Goal: Task Accomplishment & Management: Use online tool/utility

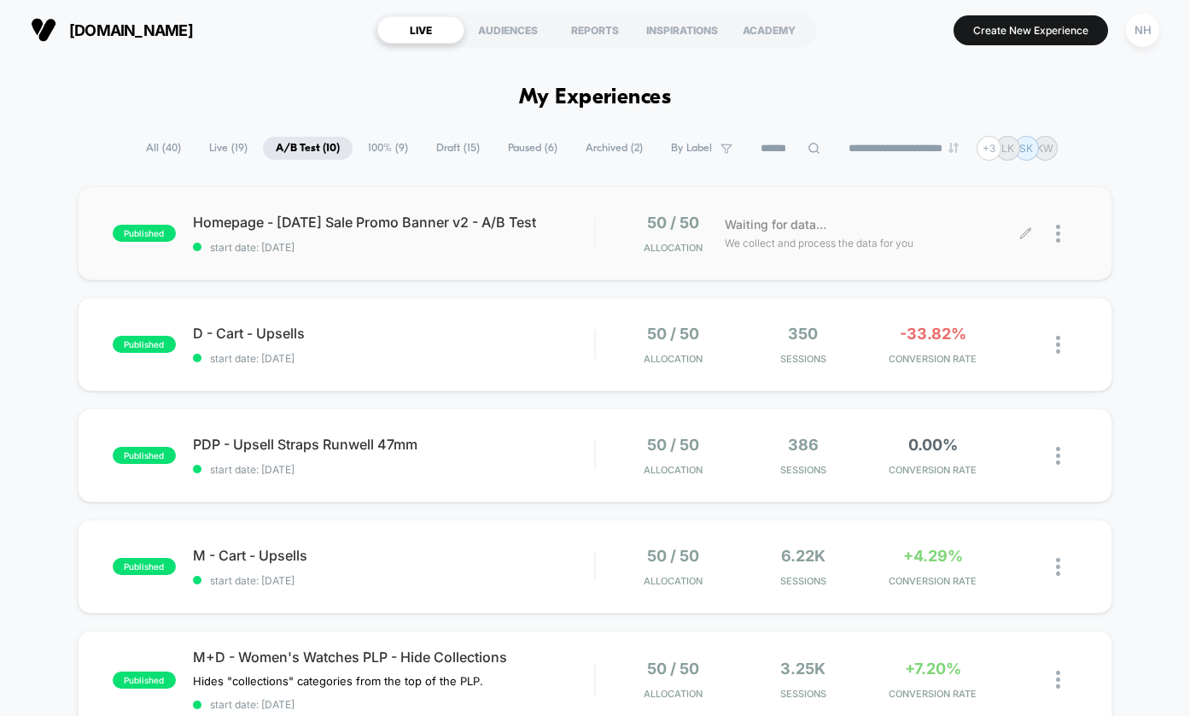
click at [1066, 238] on div at bounding box center [1066, 234] width 21 height 40
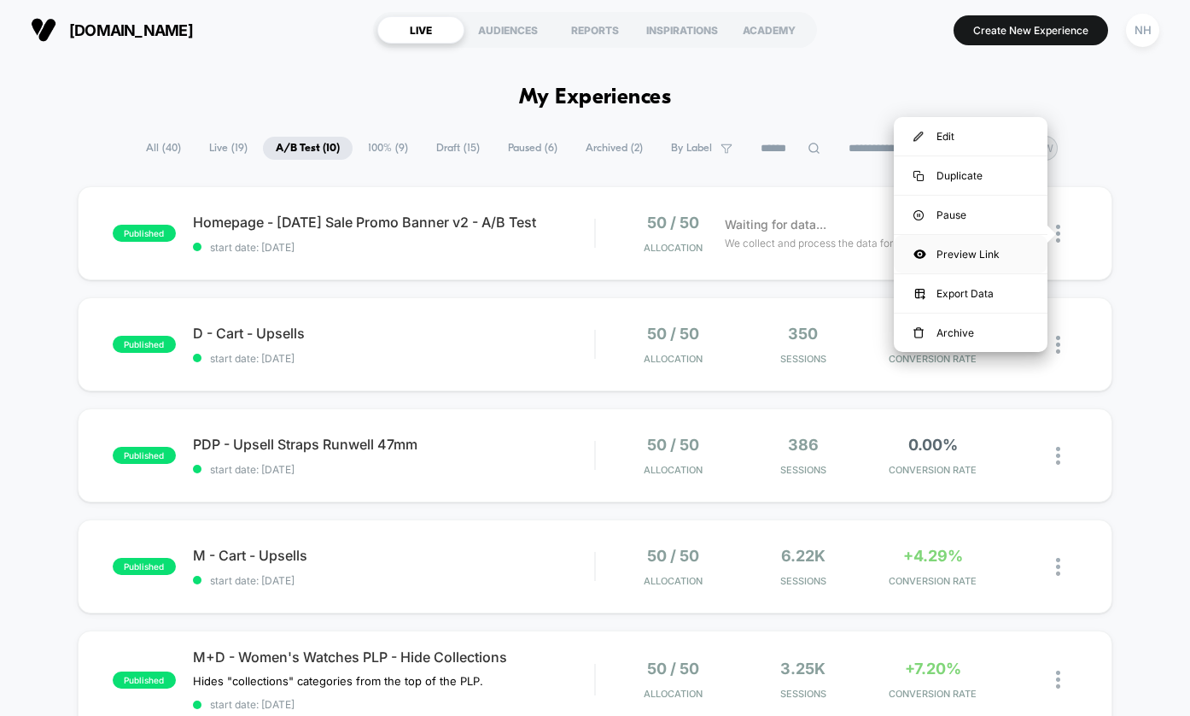
click at [966, 253] on div "Preview Link" at bounding box center [971, 254] width 154 height 38
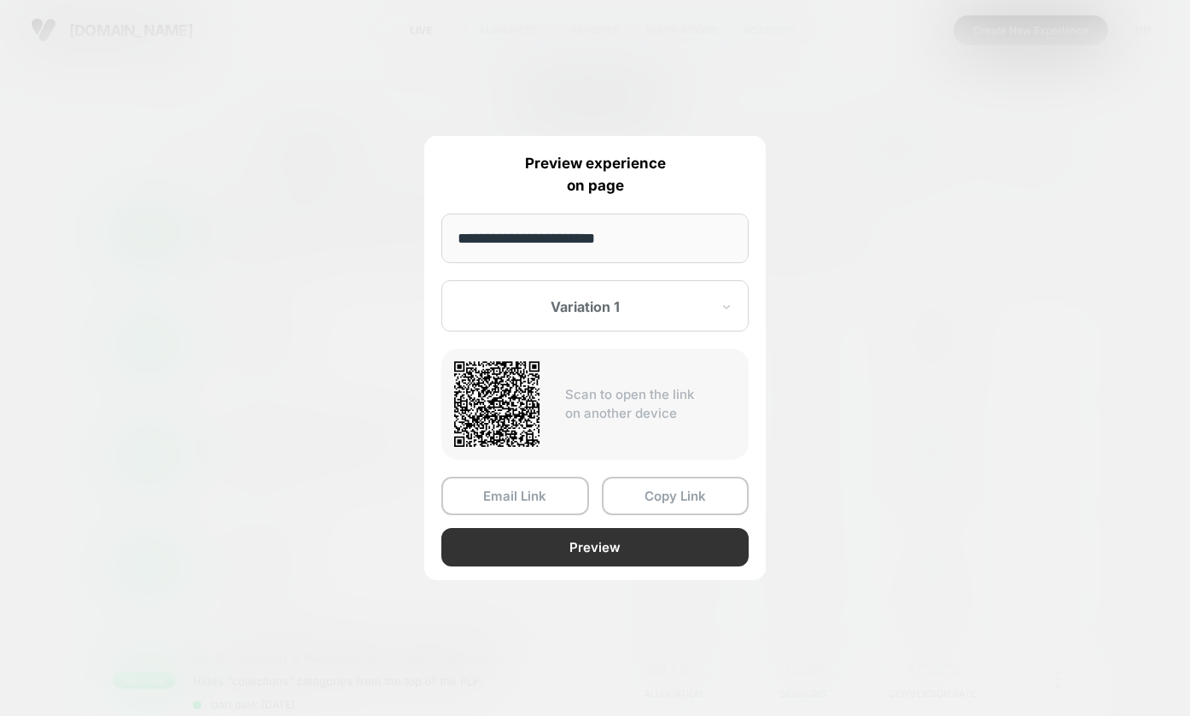
click at [589, 552] on button "Preview" at bounding box center [595, 547] width 307 height 38
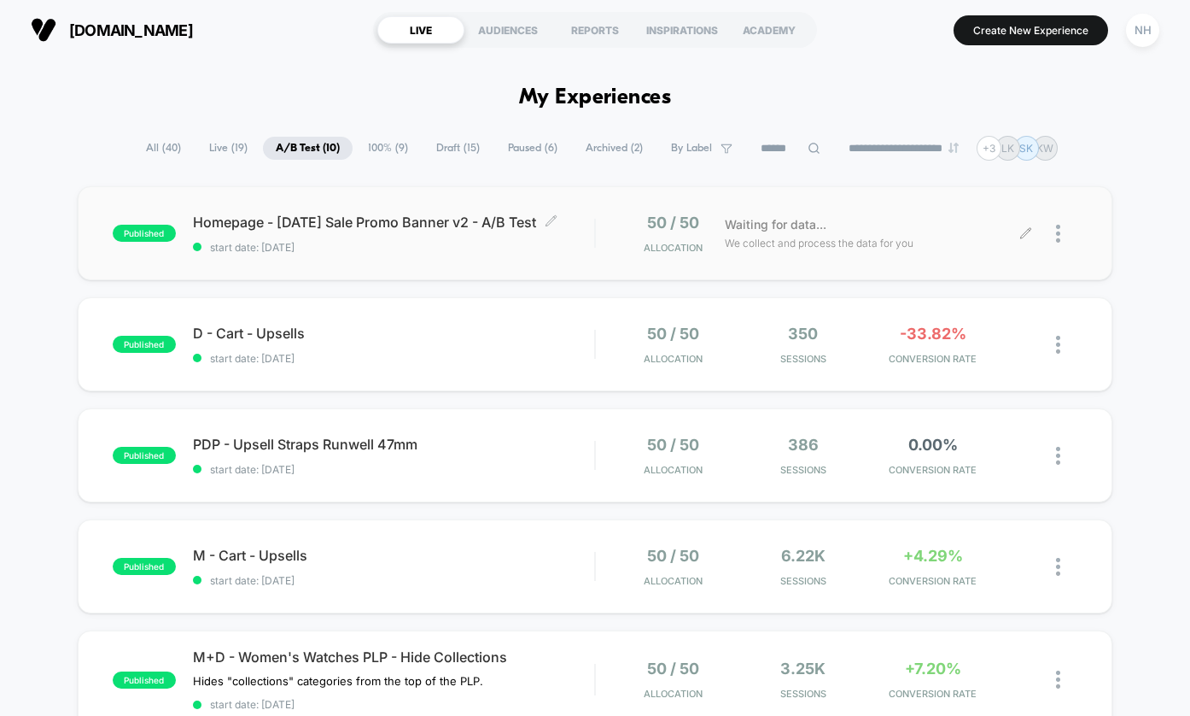
click at [534, 251] on span "start date: [DATE]" at bounding box center [394, 247] width 402 height 13
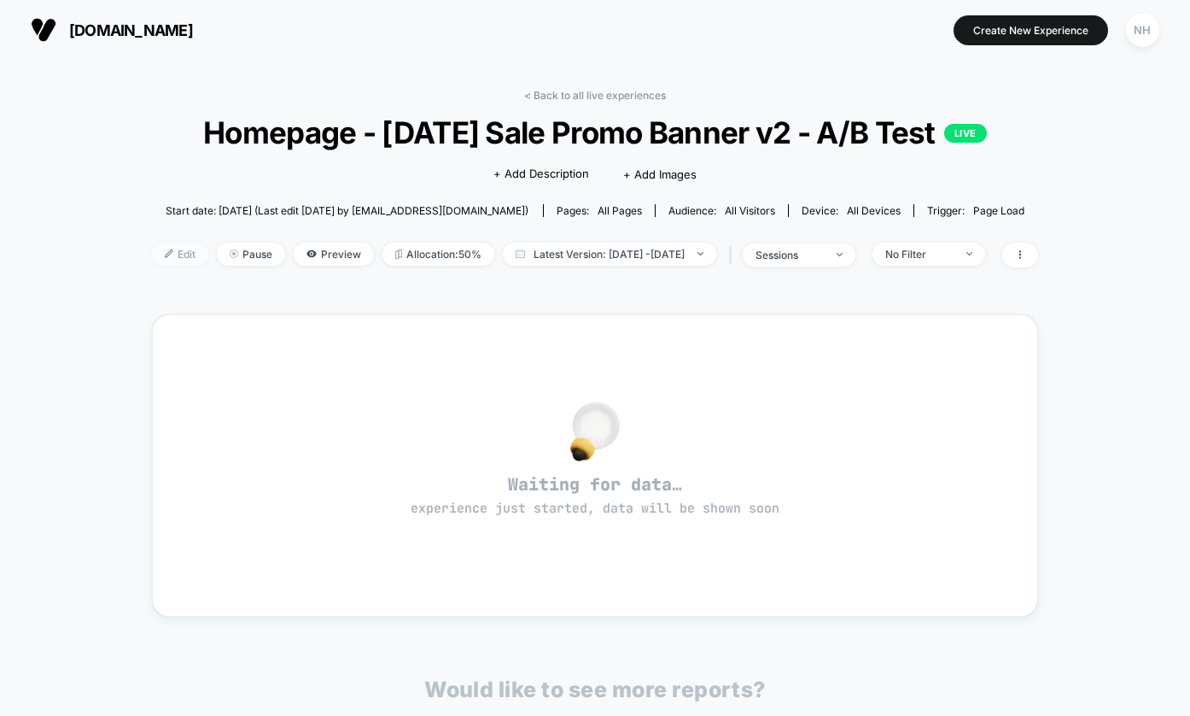
click at [152, 247] on span "Edit" at bounding box center [180, 254] width 56 height 23
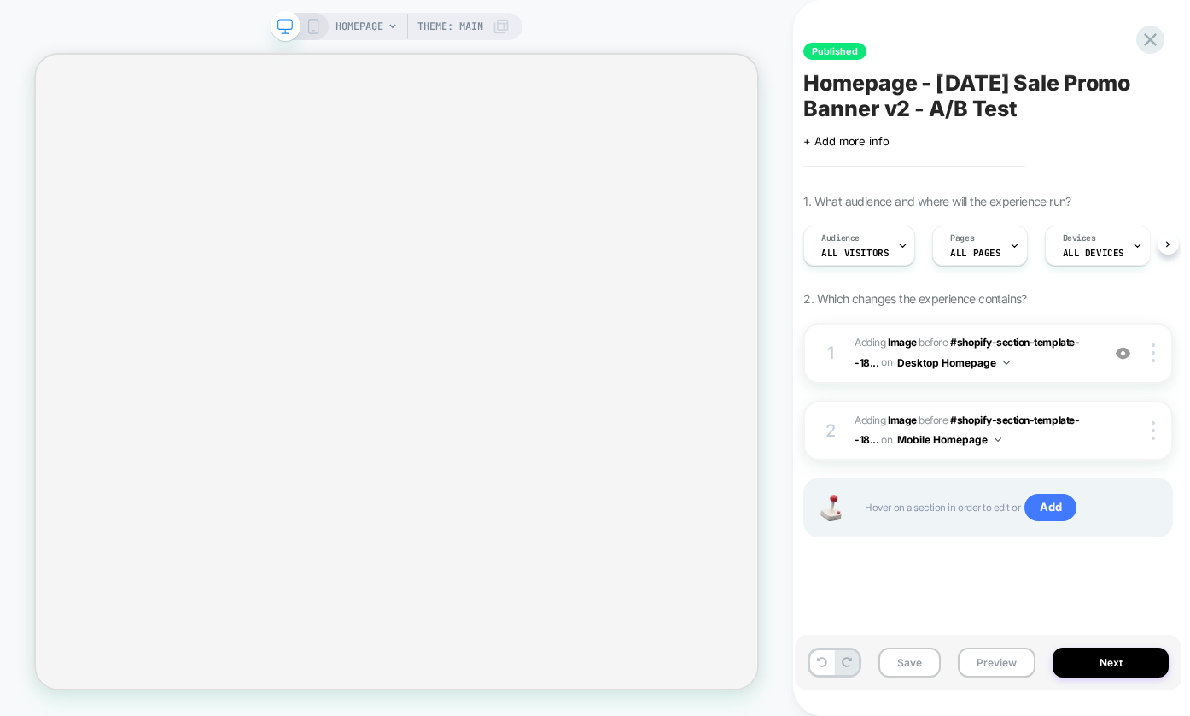
scroll to position [0, 1]
click at [1071, 364] on span "#_loomi_addon_1756233279125 Adding Image BEFORE #shopify-section-template--18..…" at bounding box center [973, 353] width 237 height 40
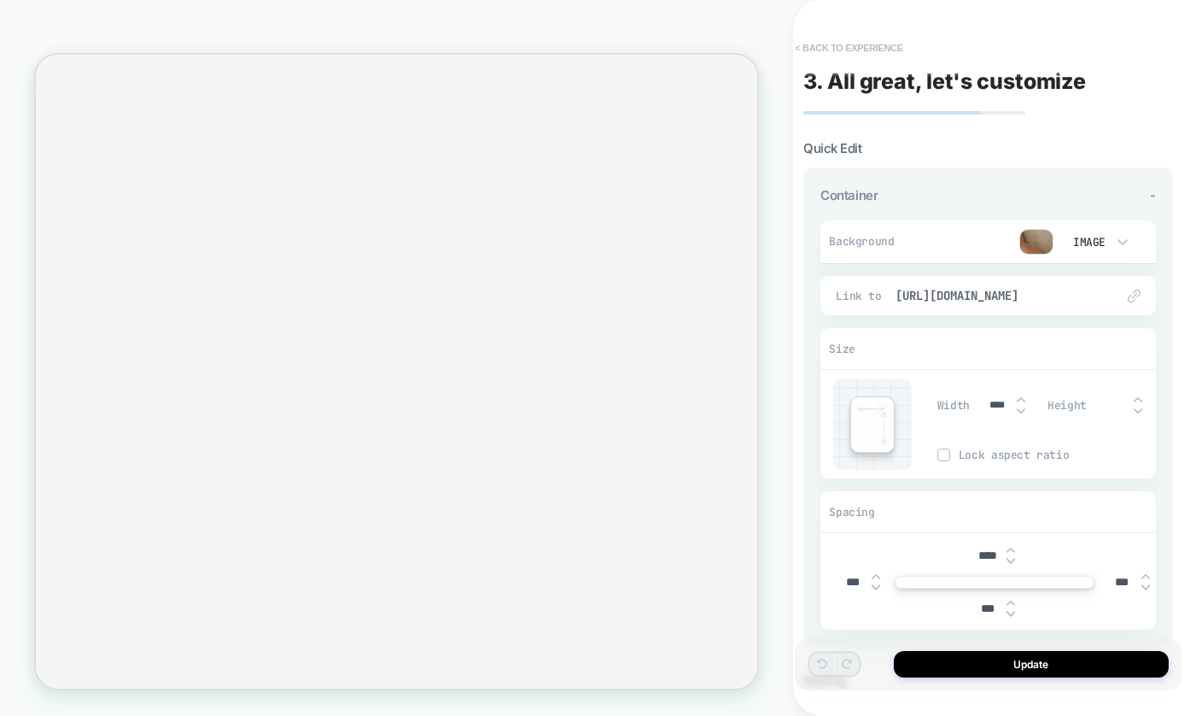
click at [800, 49] on button "< Back to experience" at bounding box center [849, 47] width 125 height 27
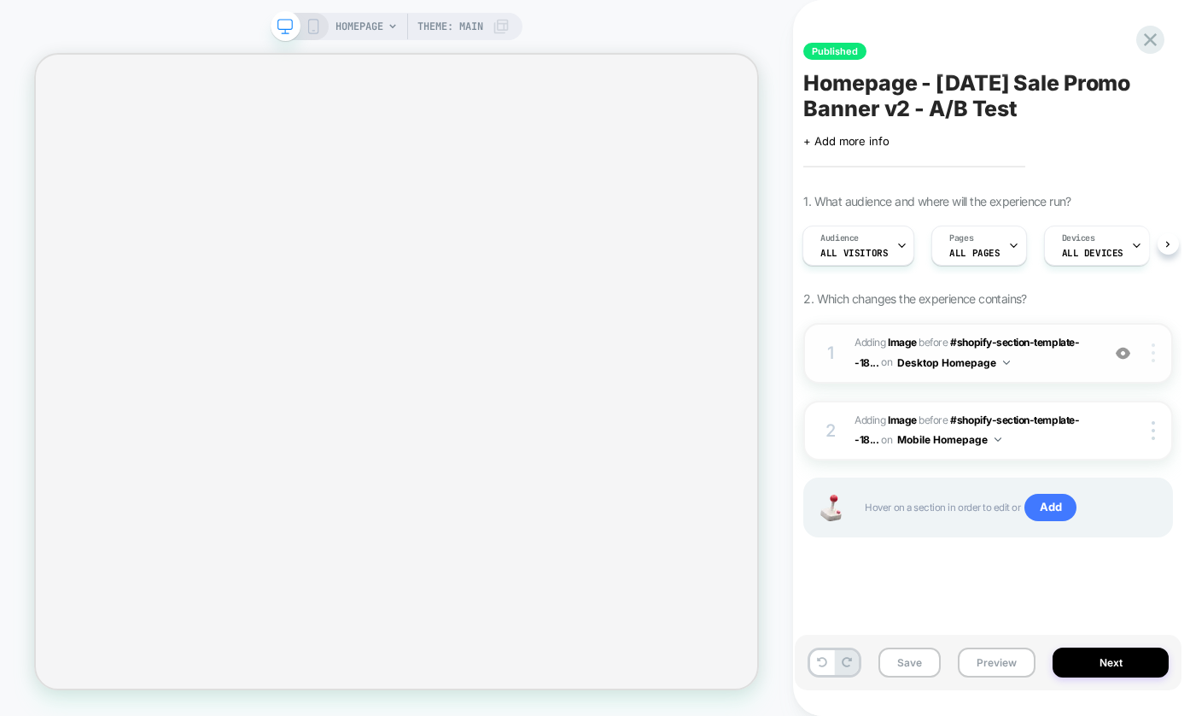
click at [1155, 357] on img at bounding box center [1153, 352] width 3 height 19
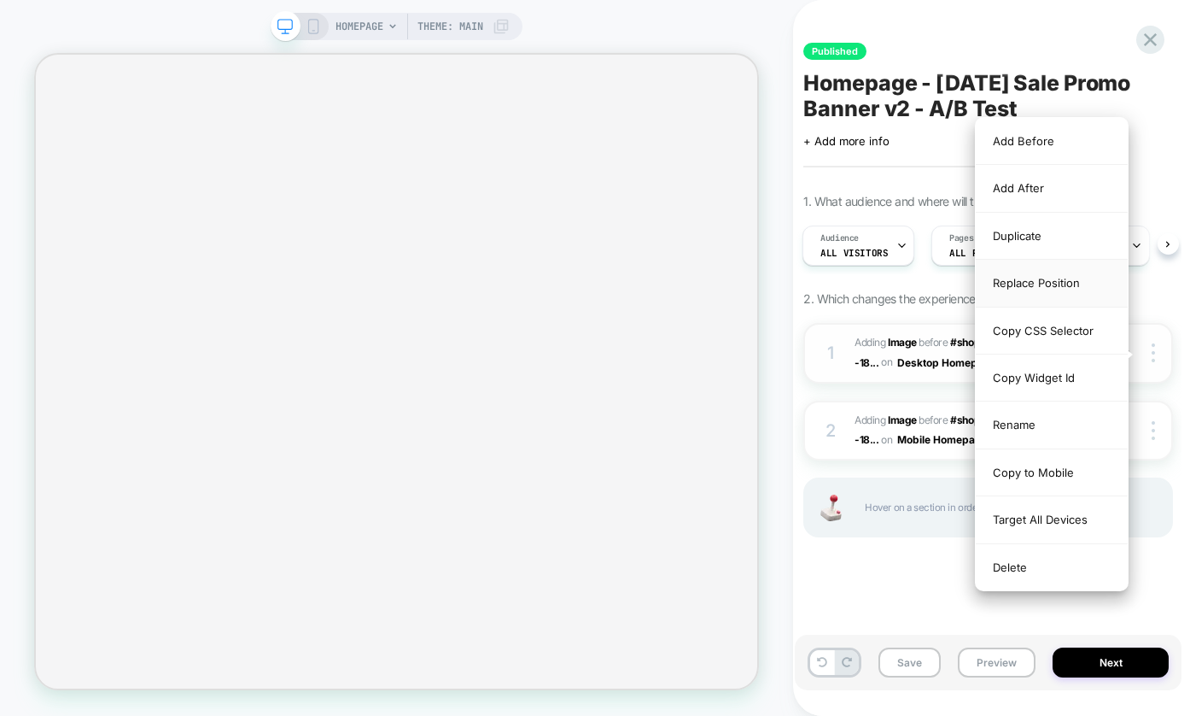
click at [1051, 288] on div "Replace Position" at bounding box center [1052, 283] width 152 height 47
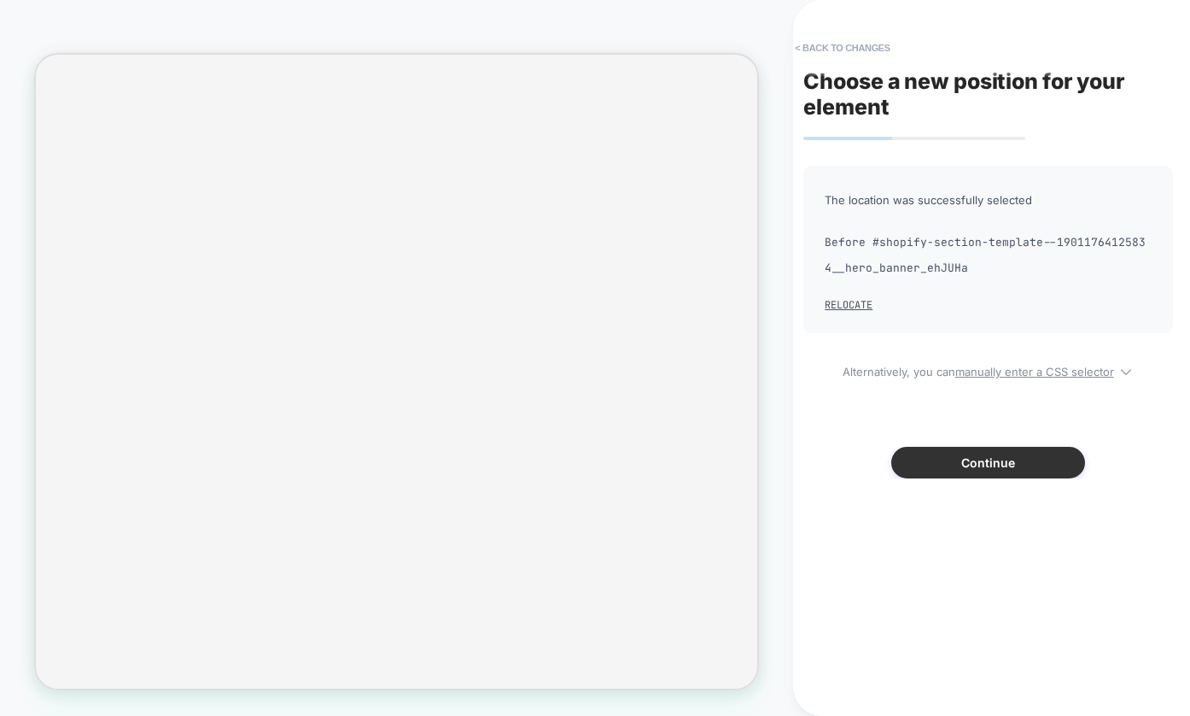
click at [972, 469] on button "Continue" at bounding box center [989, 463] width 194 height 32
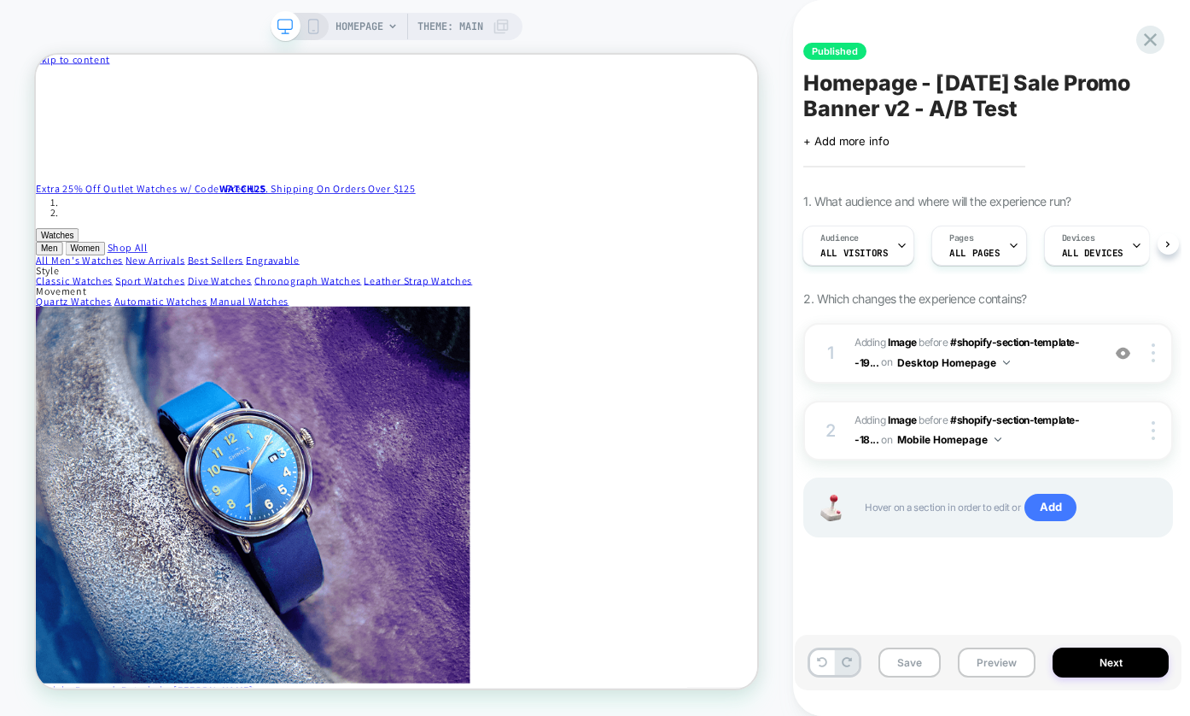
click at [313, 23] on icon at bounding box center [313, 26] width 15 height 15
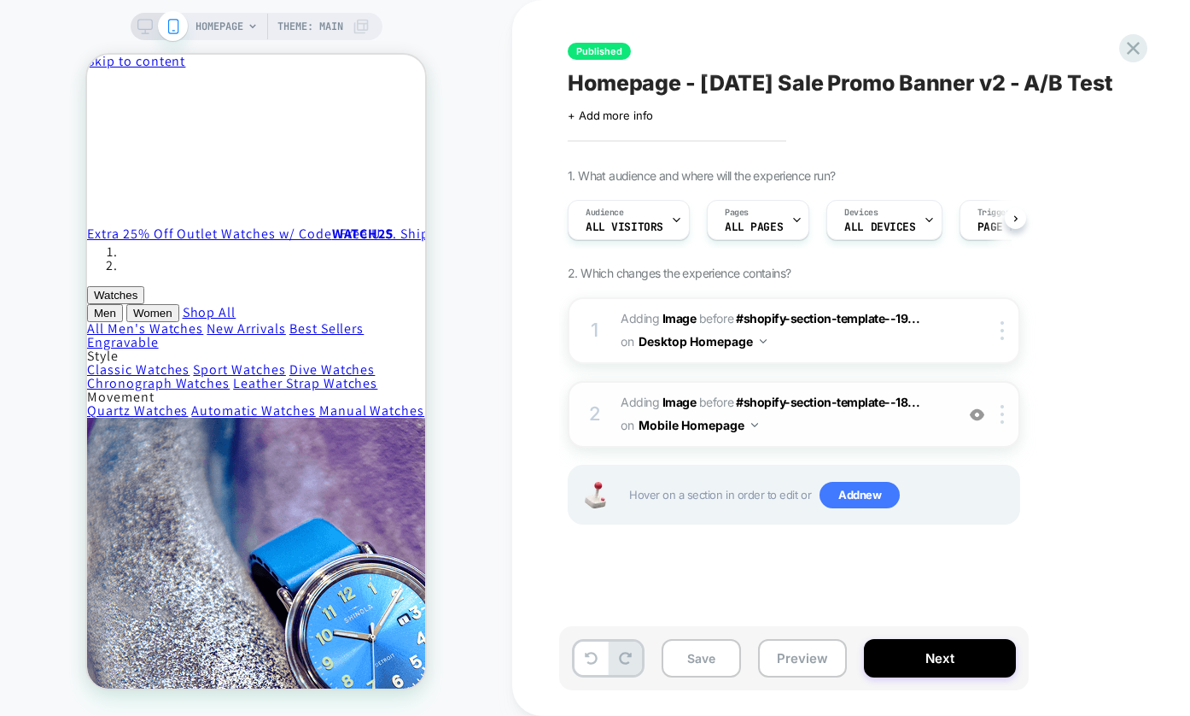
scroll to position [0, 1]
click at [1002, 414] on img at bounding box center [1002, 414] width 3 height 19
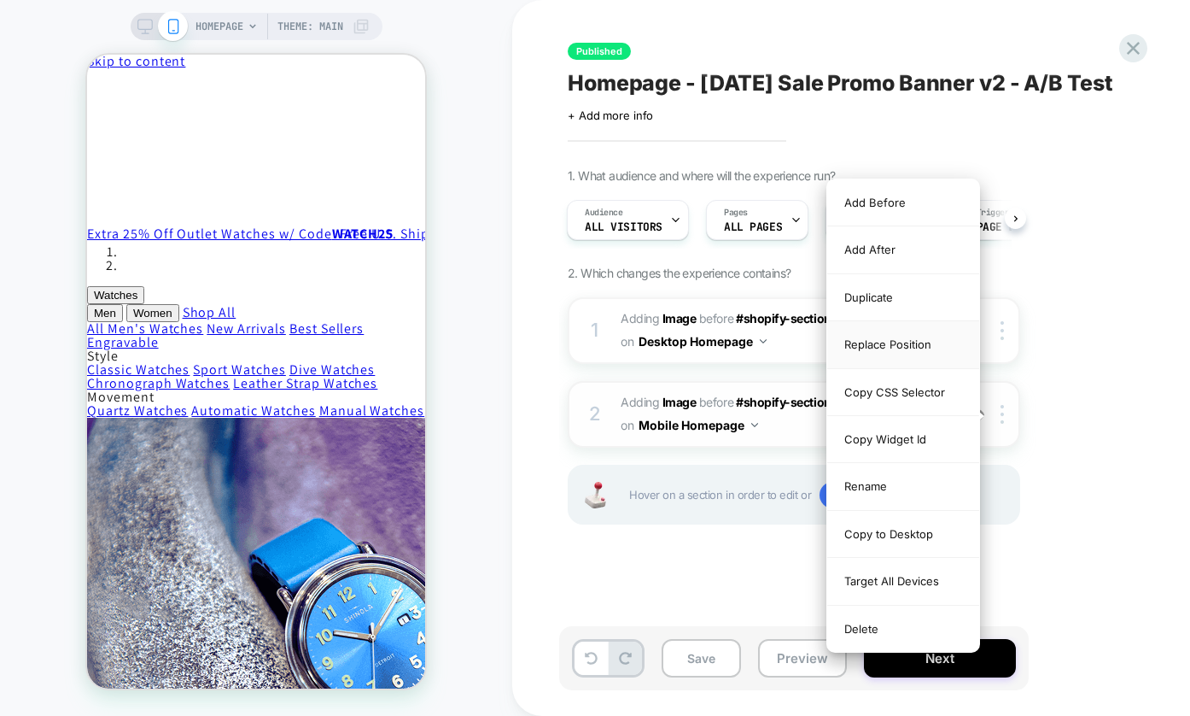
click at [904, 354] on div "Replace Position" at bounding box center [904, 344] width 152 height 47
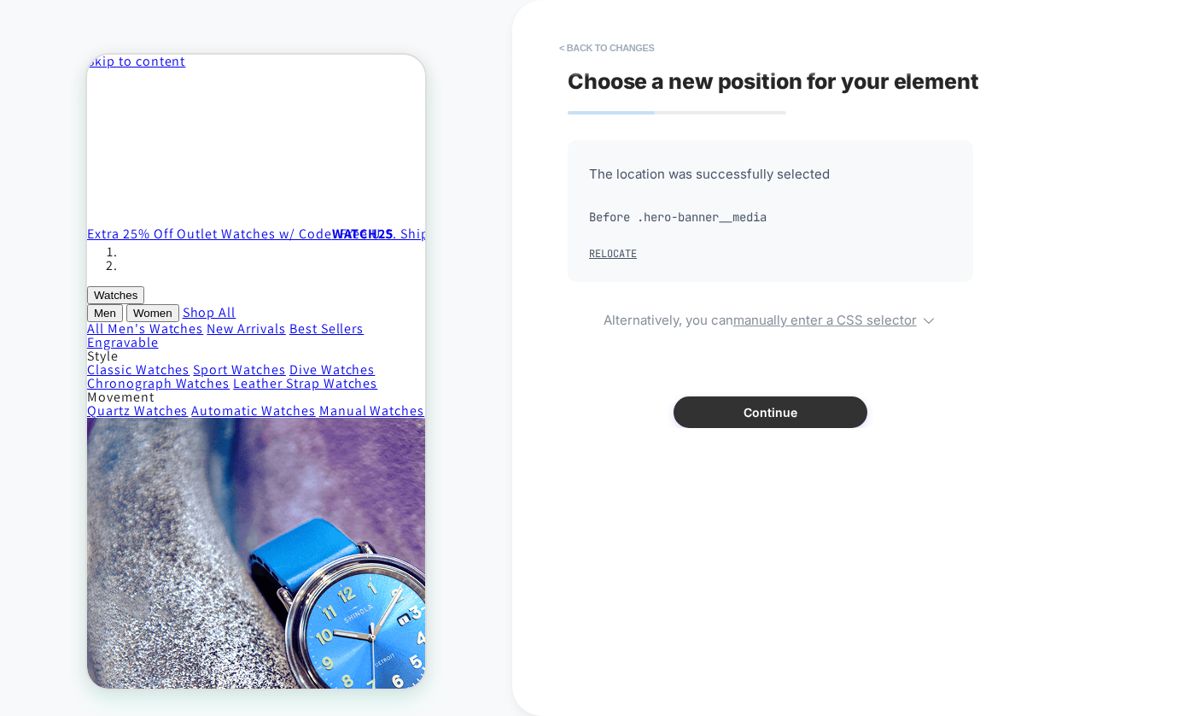
click at [766, 403] on button "Continue" at bounding box center [771, 412] width 194 height 32
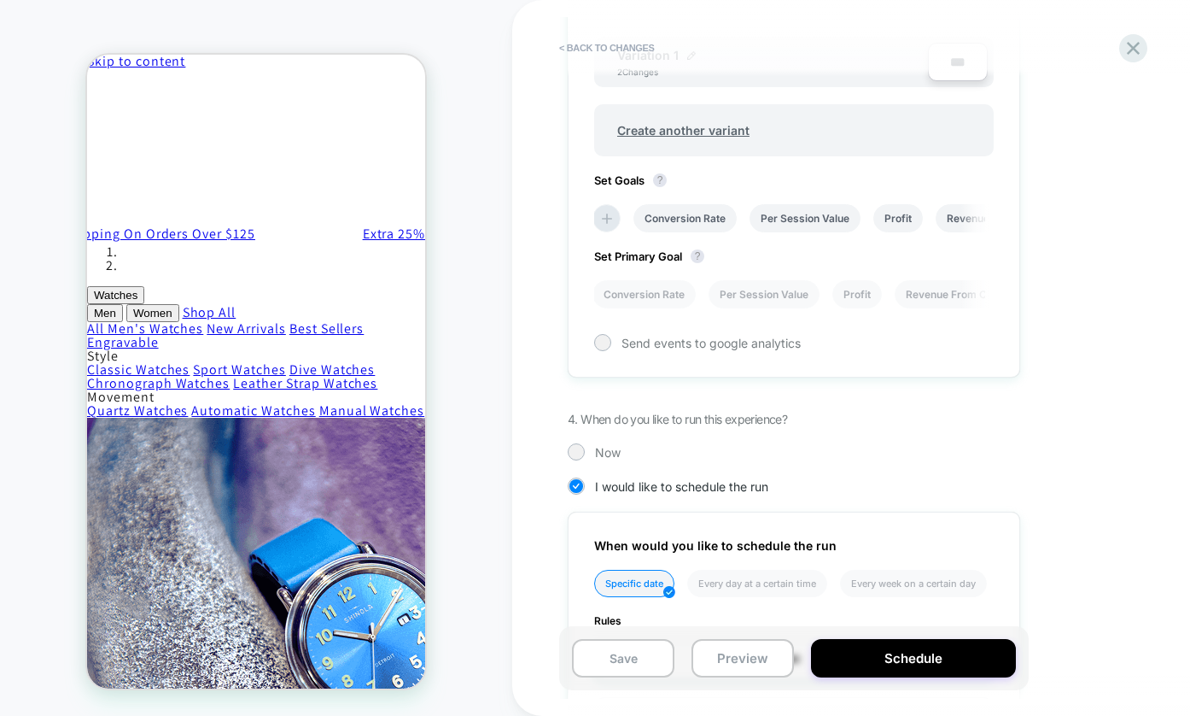
scroll to position [652, 0]
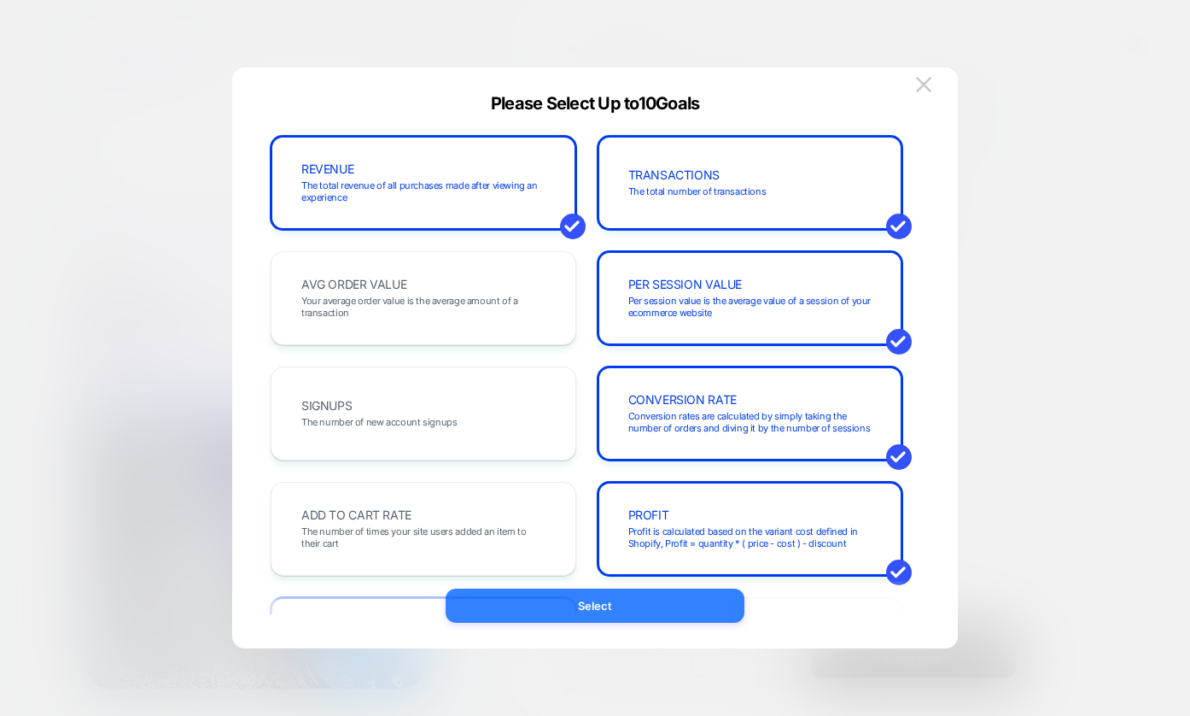
click at [592, 603] on button "Select" at bounding box center [595, 605] width 299 height 34
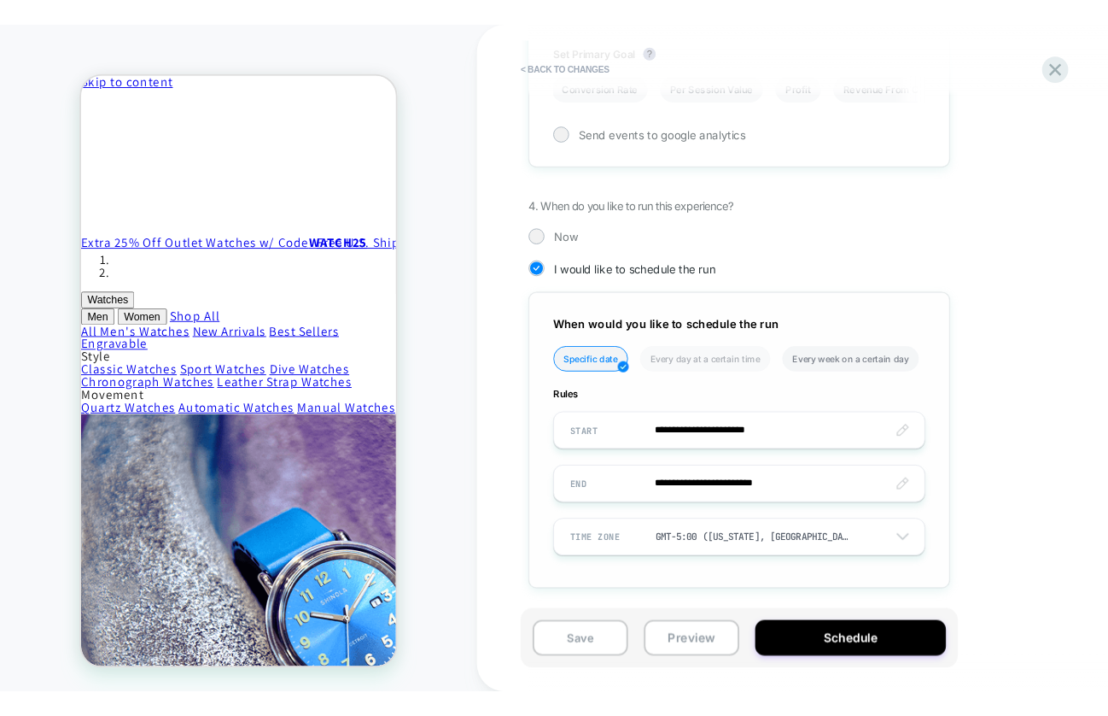
scroll to position [878, 0]
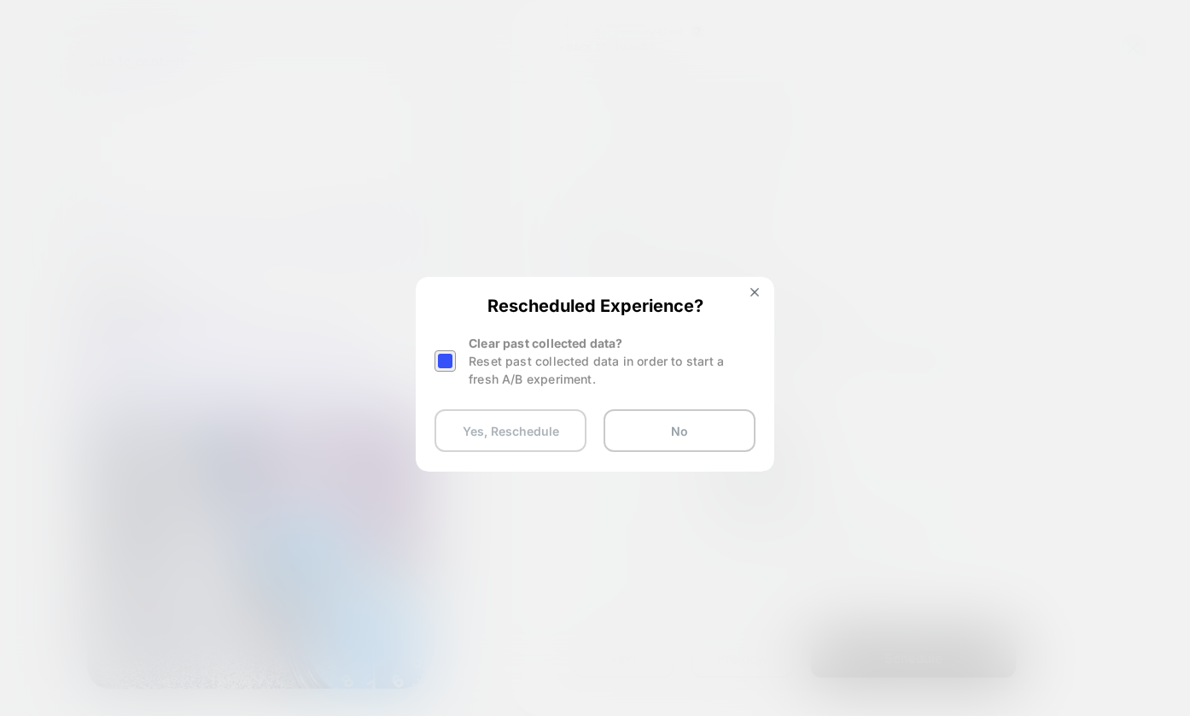
click at [550, 430] on button "Yes, Reschedule" at bounding box center [511, 430] width 152 height 43
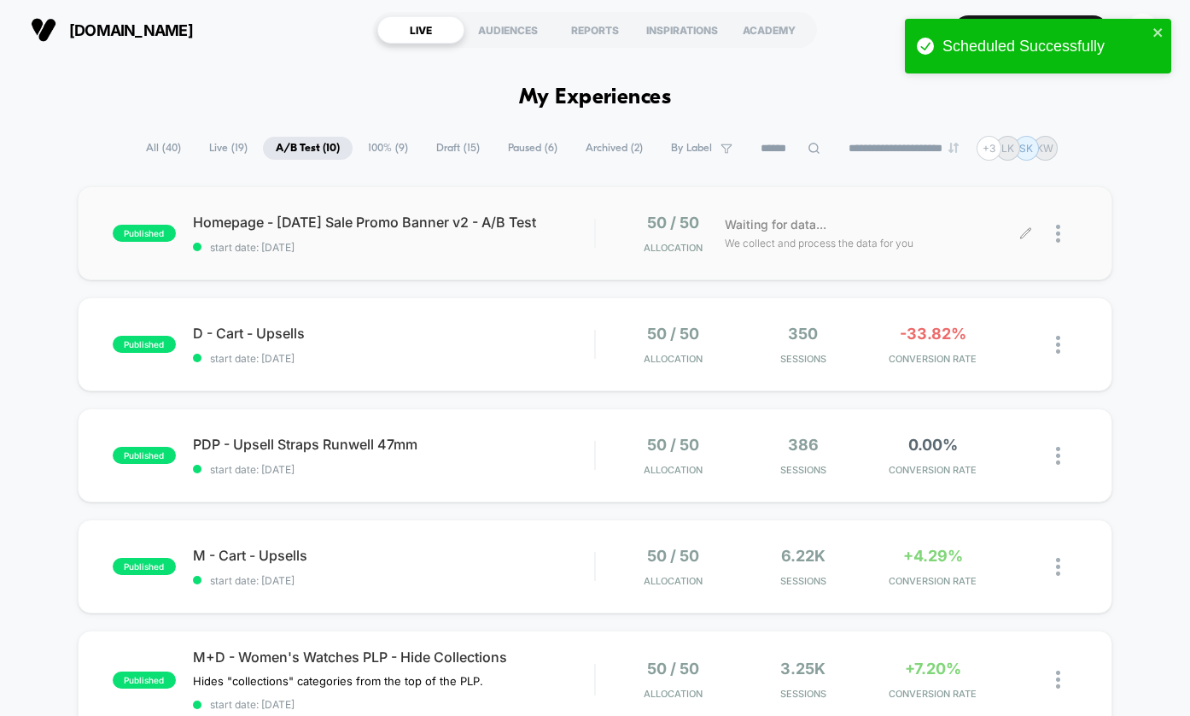
click at [1061, 236] on img at bounding box center [1058, 234] width 4 height 18
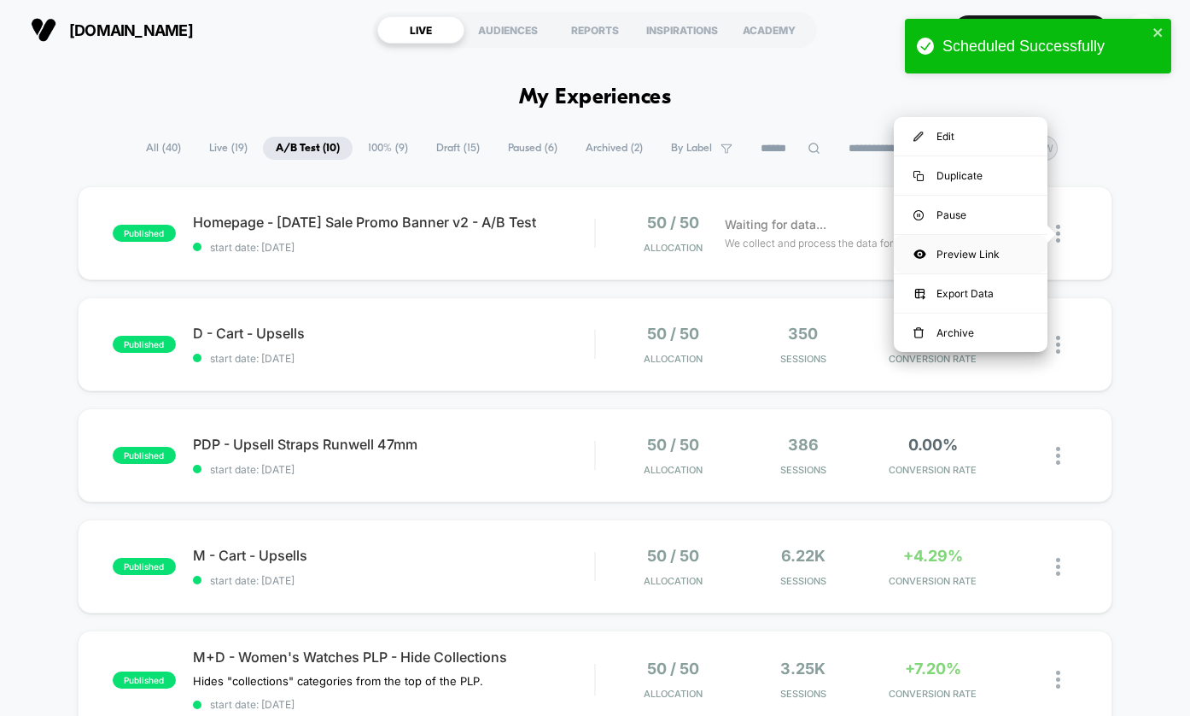
click at [996, 254] on div "Preview Link" at bounding box center [971, 254] width 154 height 38
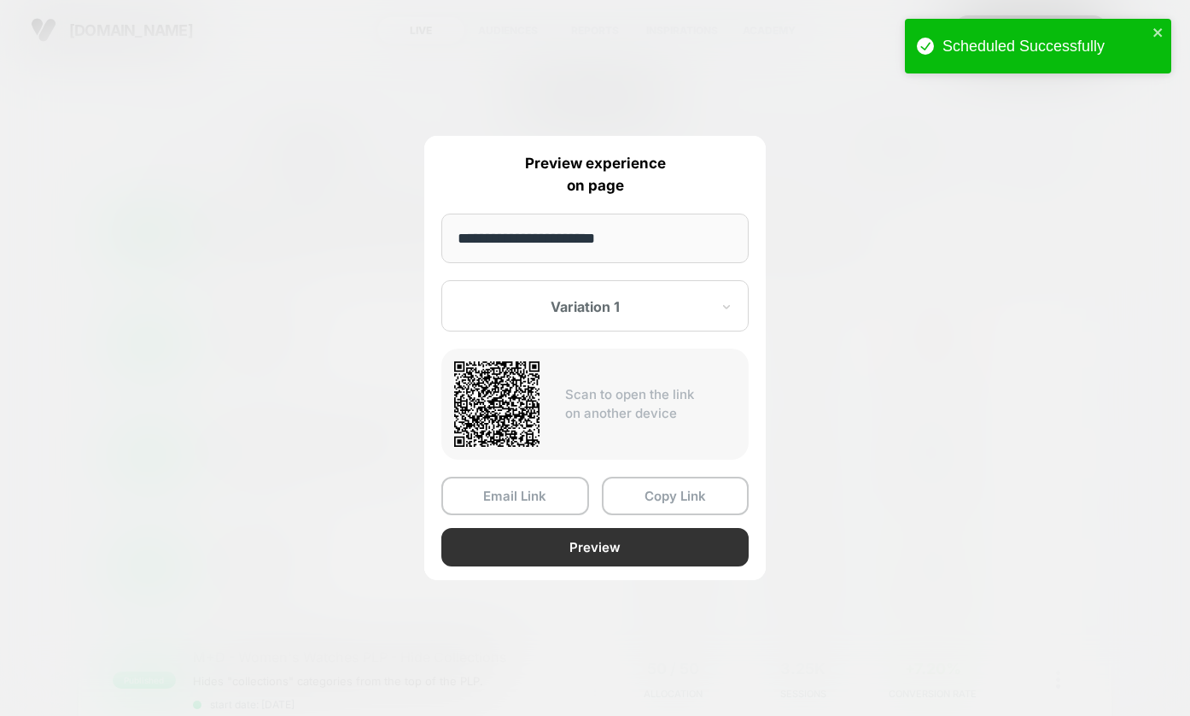
click at [559, 545] on button "Preview" at bounding box center [595, 547] width 307 height 38
